Goal: Information Seeking & Learning: Learn about a topic

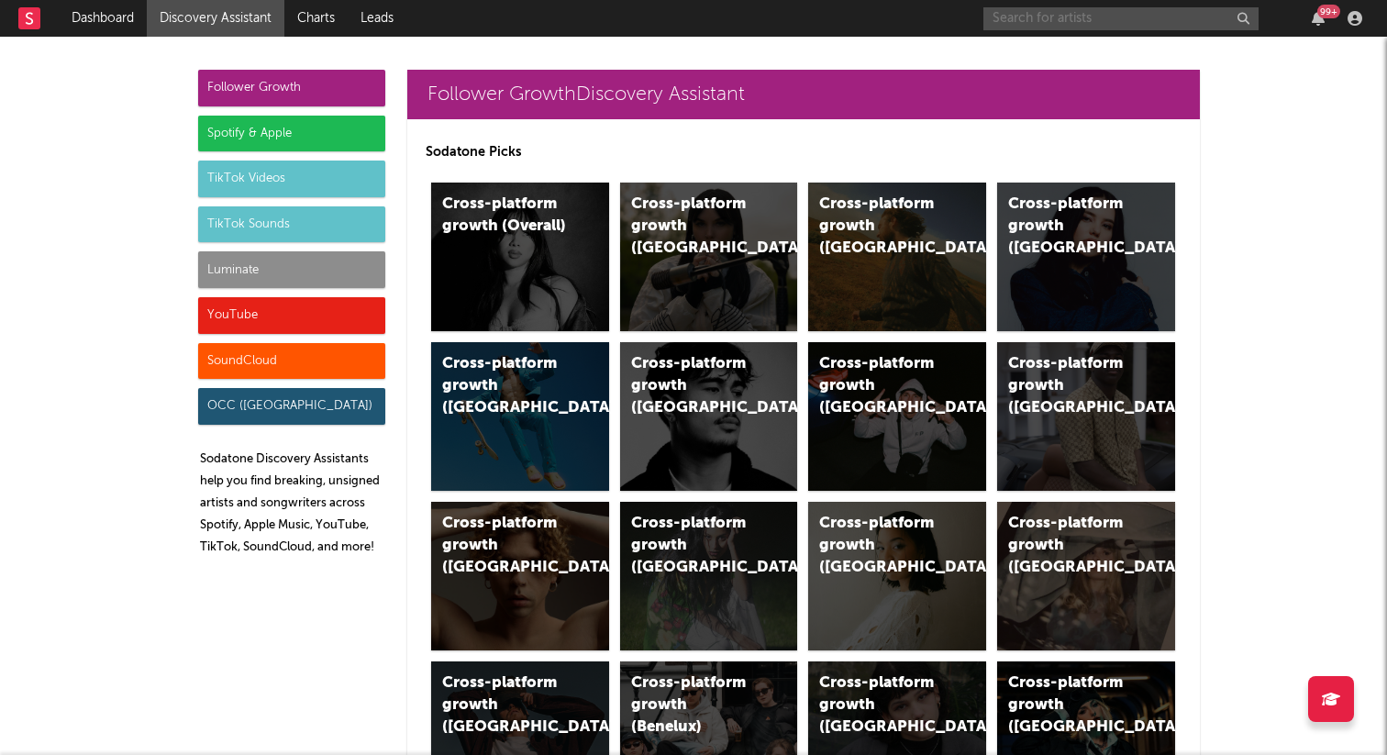
click at [1045, 21] on input "text" at bounding box center [1120, 18] width 275 height 23
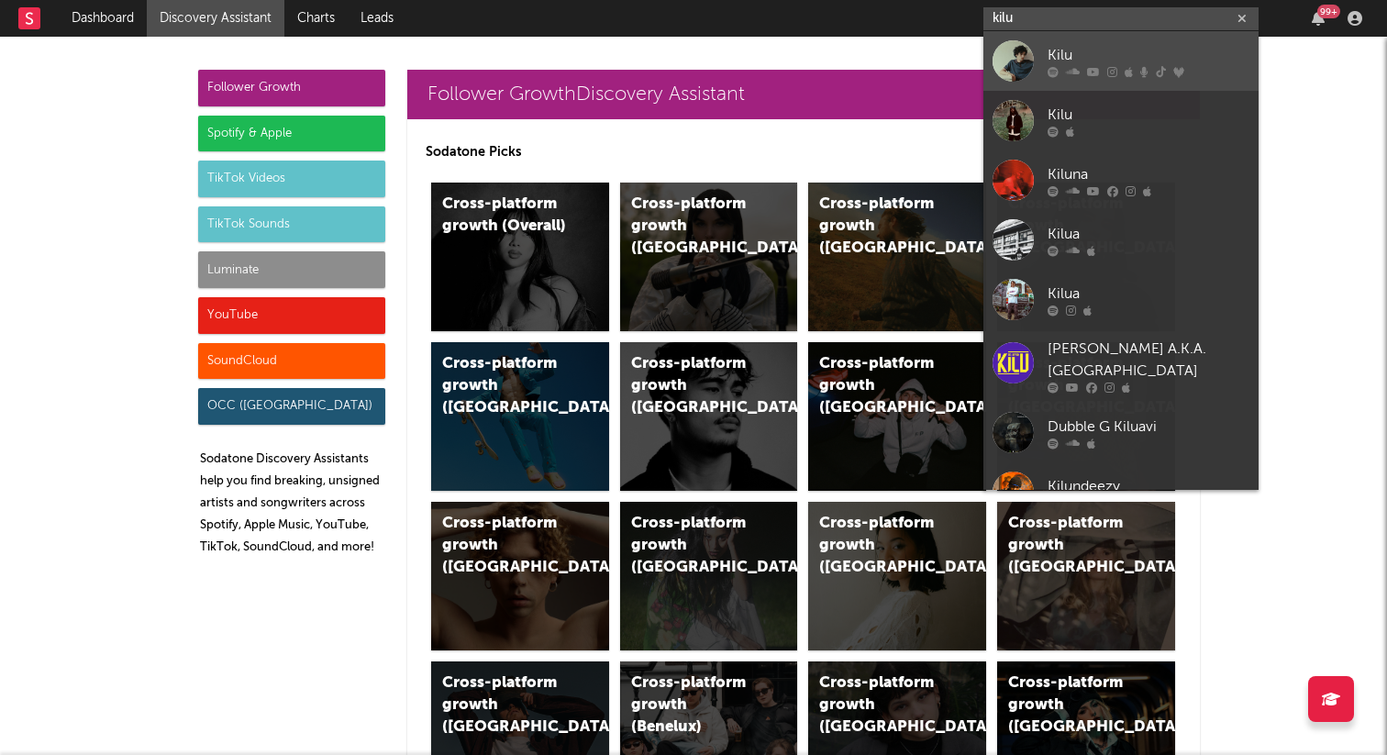
type input "kilu"
click at [1029, 70] on div at bounding box center [1012, 60] width 41 height 41
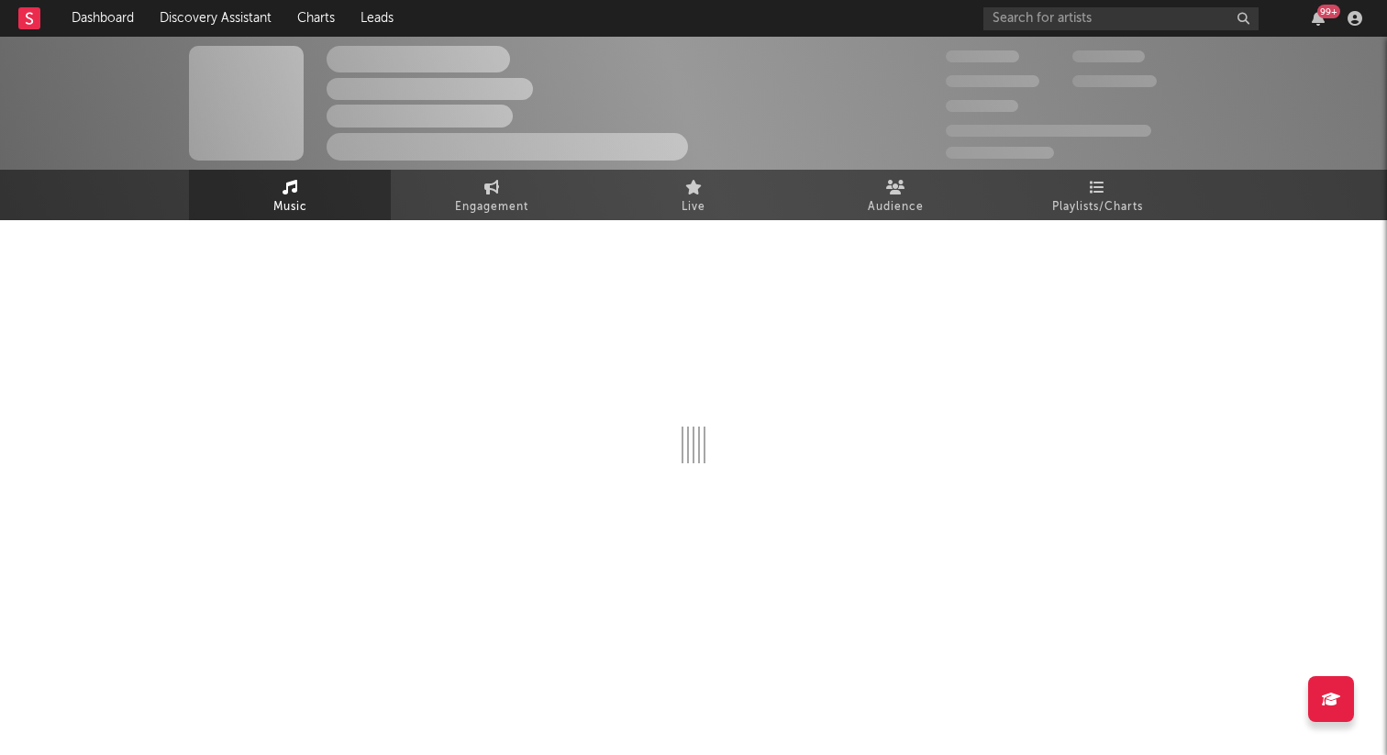
select select "6m"
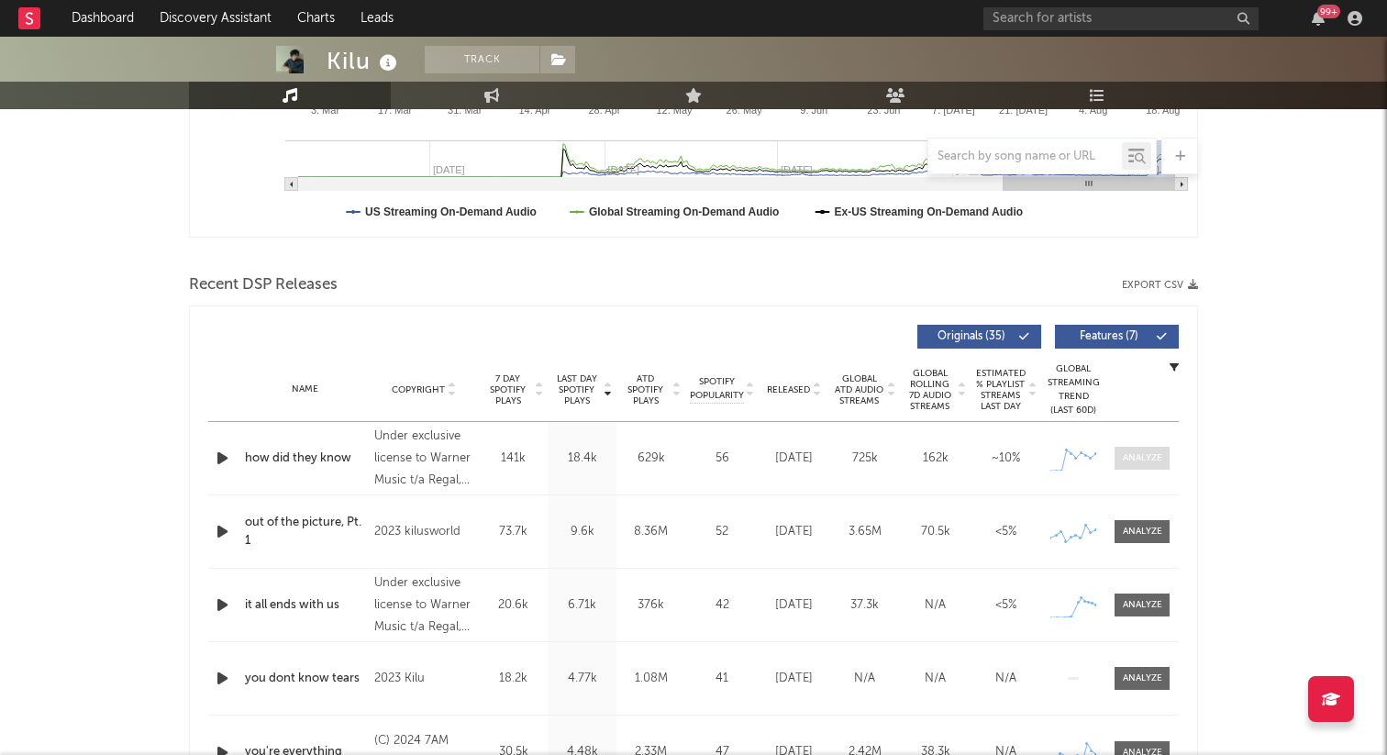
scroll to position [501, 0]
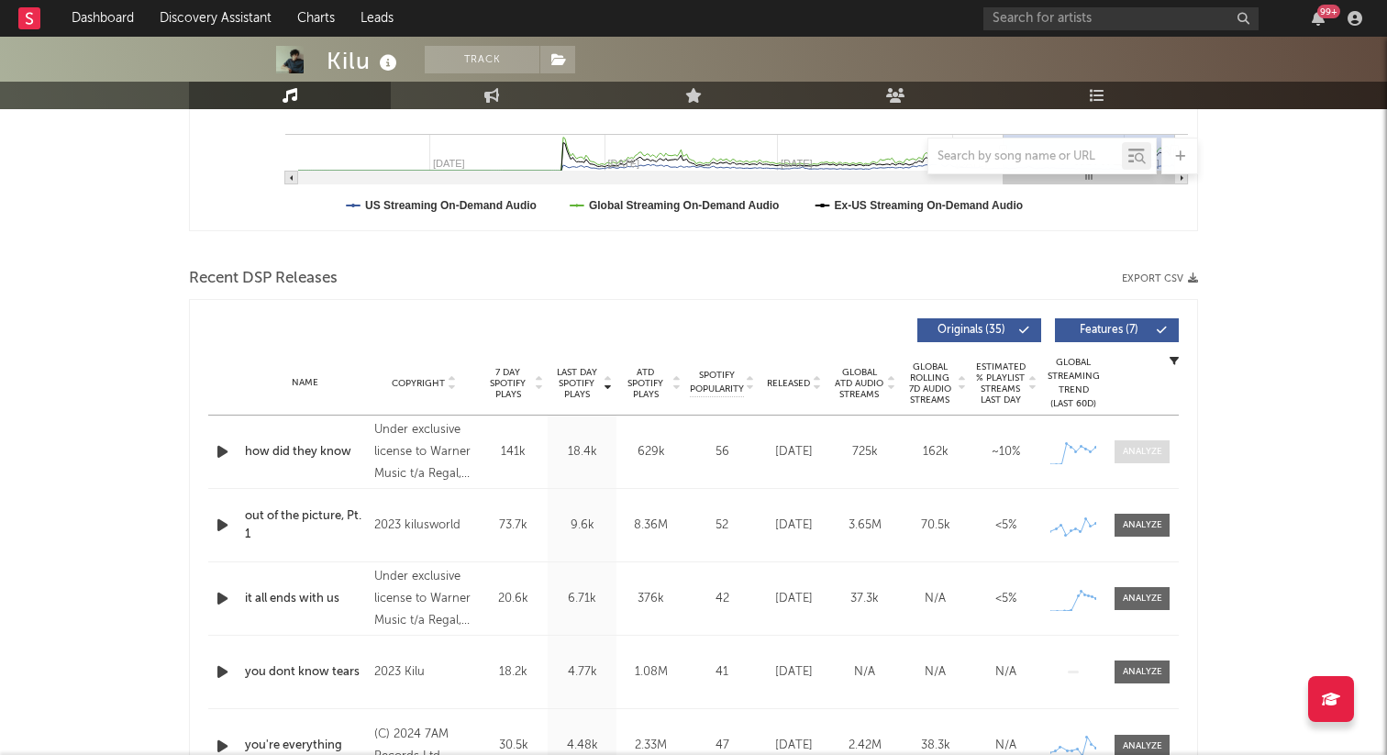
click at [1158, 447] on div at bounding box center [1142, 452] width 39 height 14
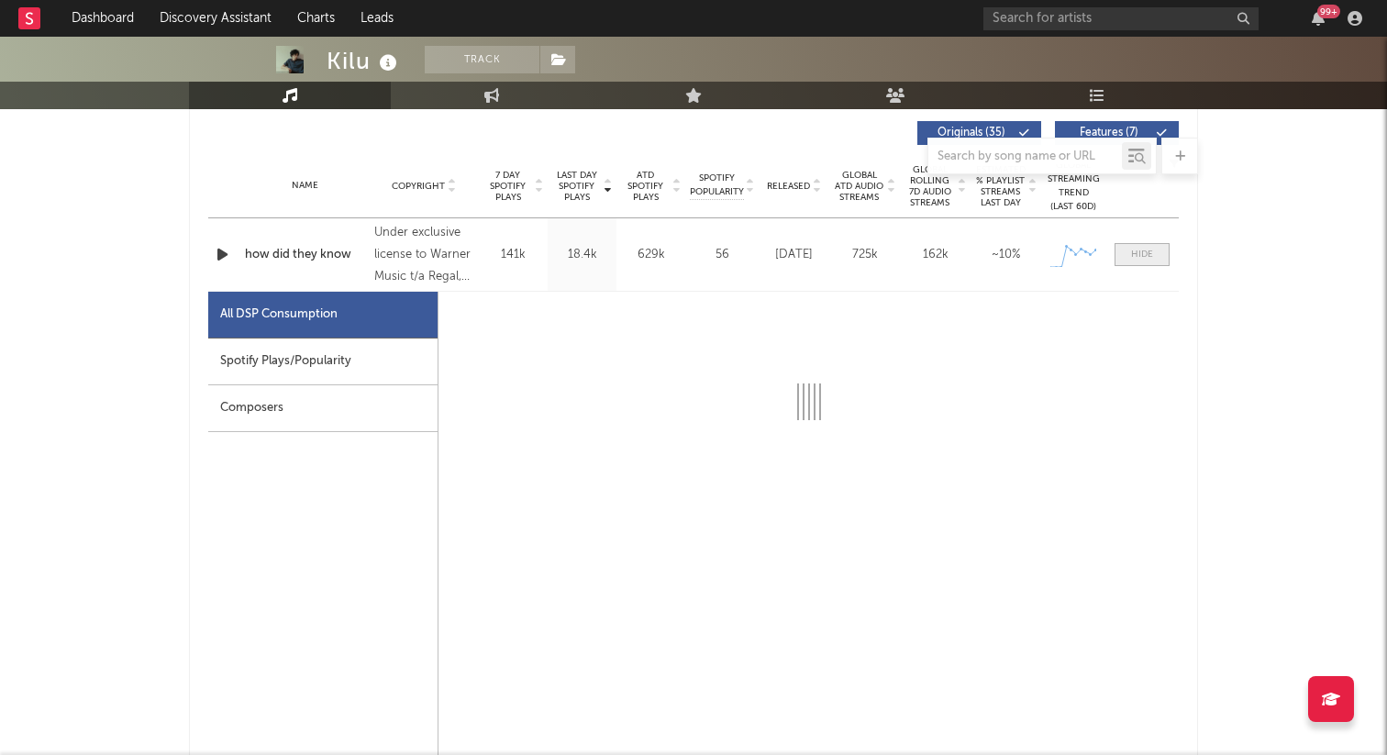
select select "1w"
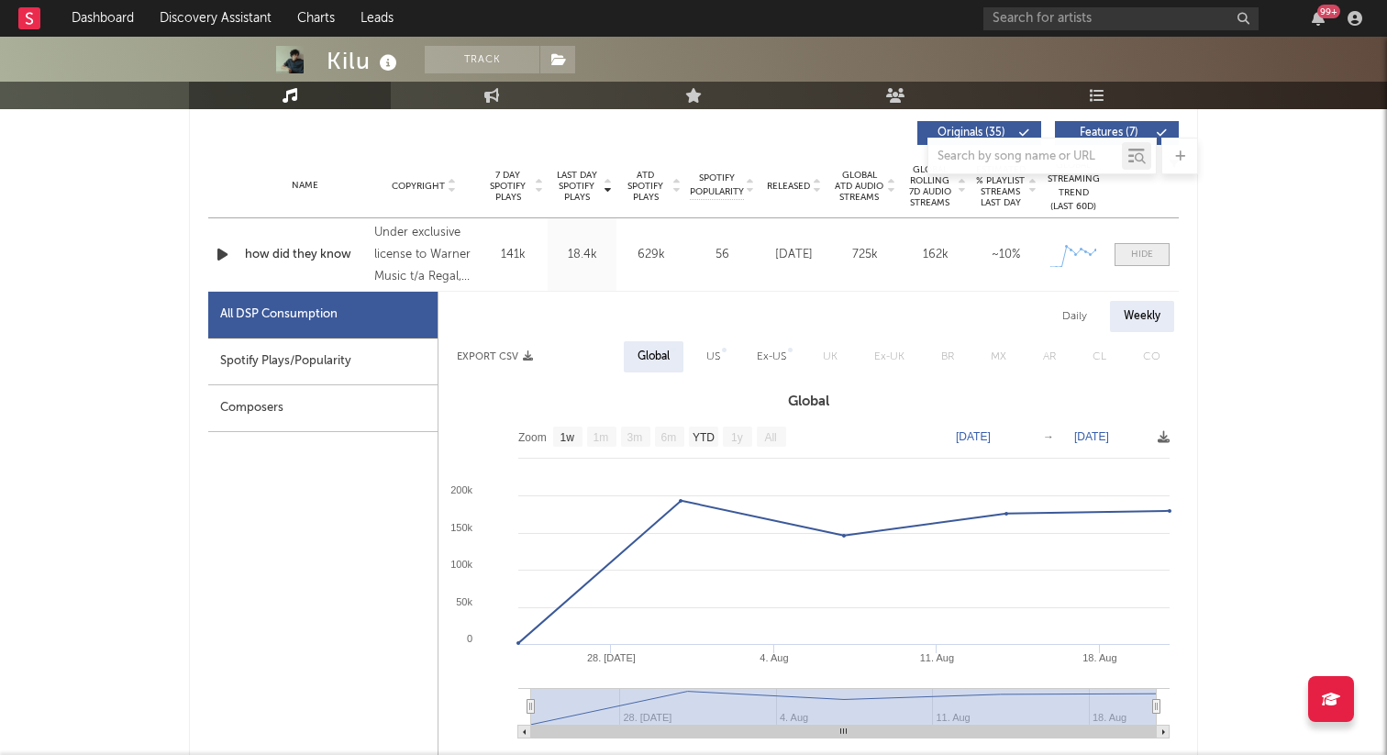
scroll to position [767, 0]
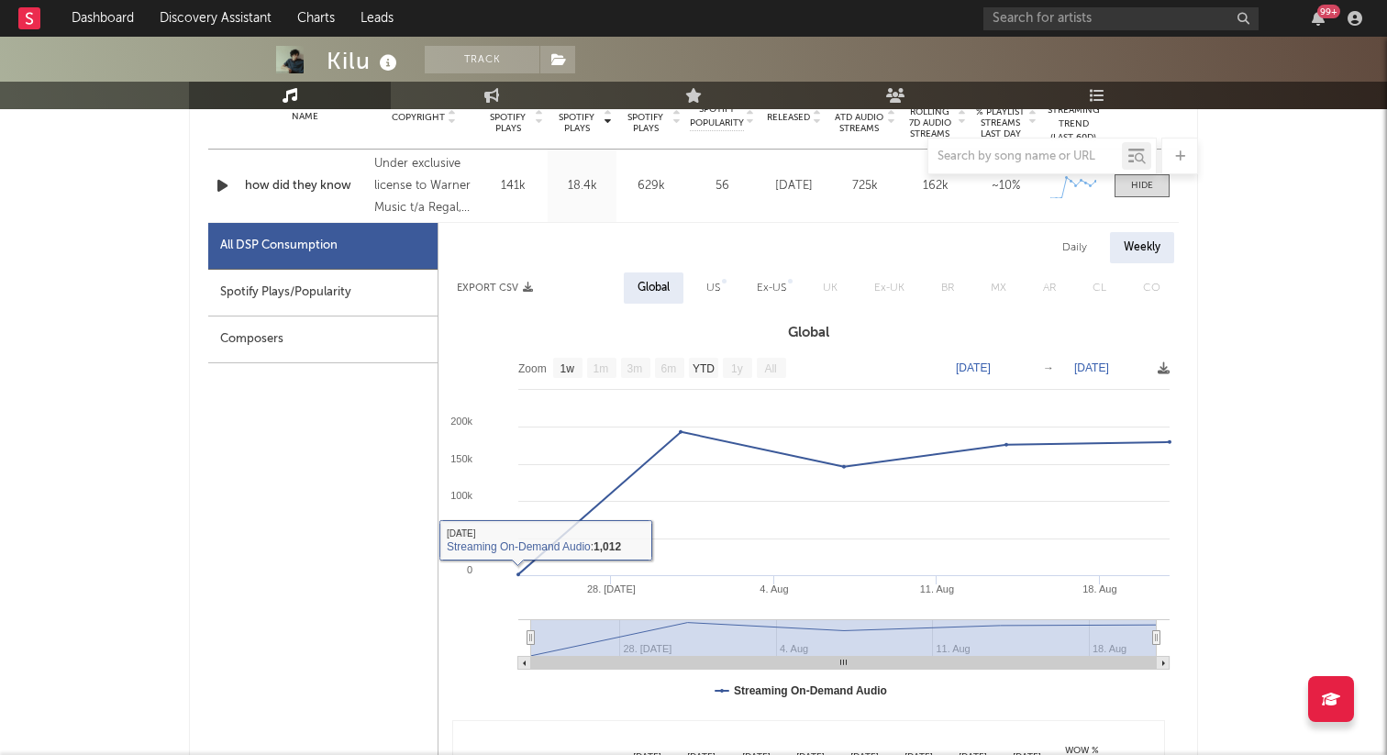
click at [263, 293] on div "Spotify Plays/Popularity" at bounding box center [322, 293] width 229 height 47
select select "1w"
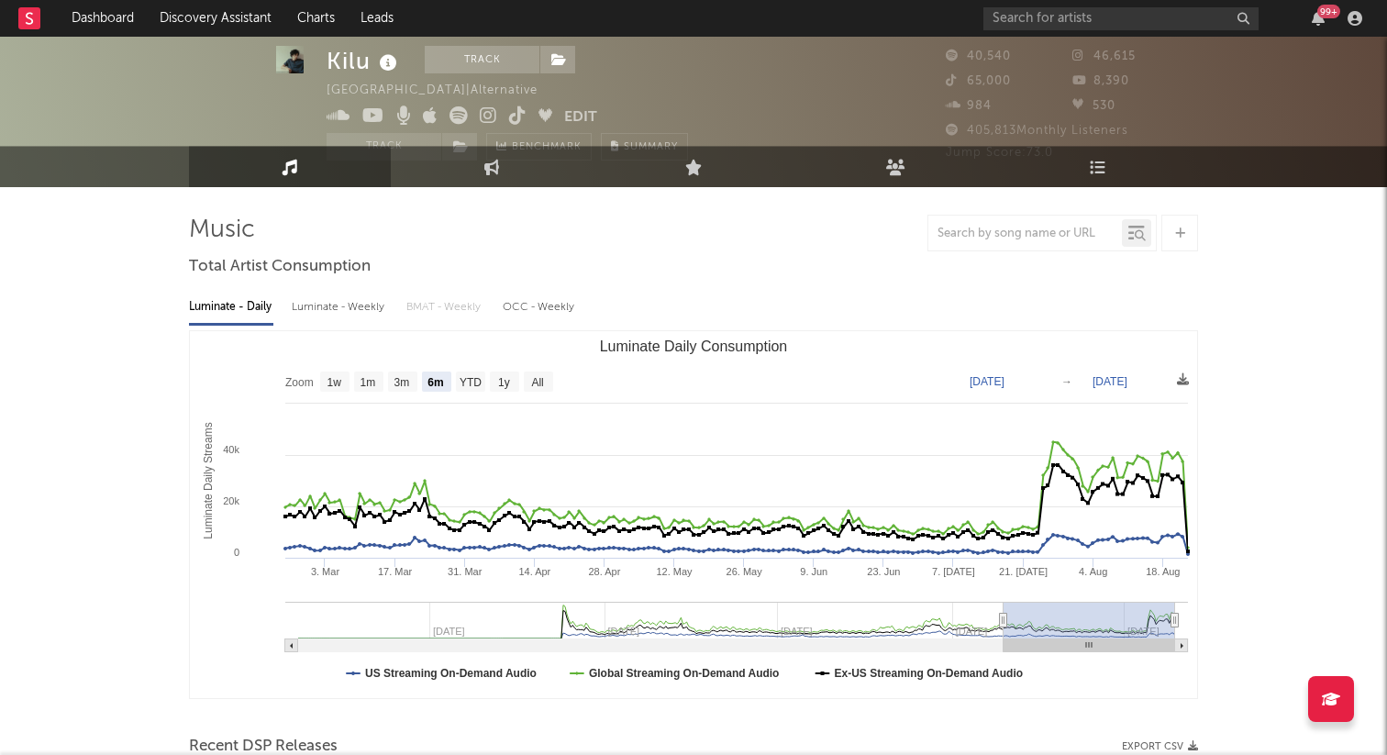
scroll to position [0, 0]
